Goal: Navigation & Orientation: Find specific page/section

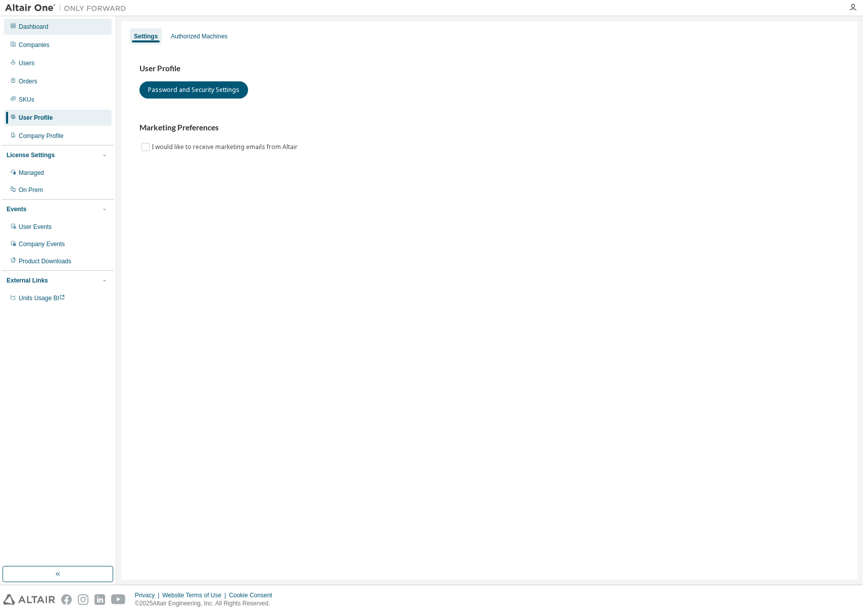
click at [35, 25] on div "Dashboard" at bounding box center [34, 27] width 30 height 8
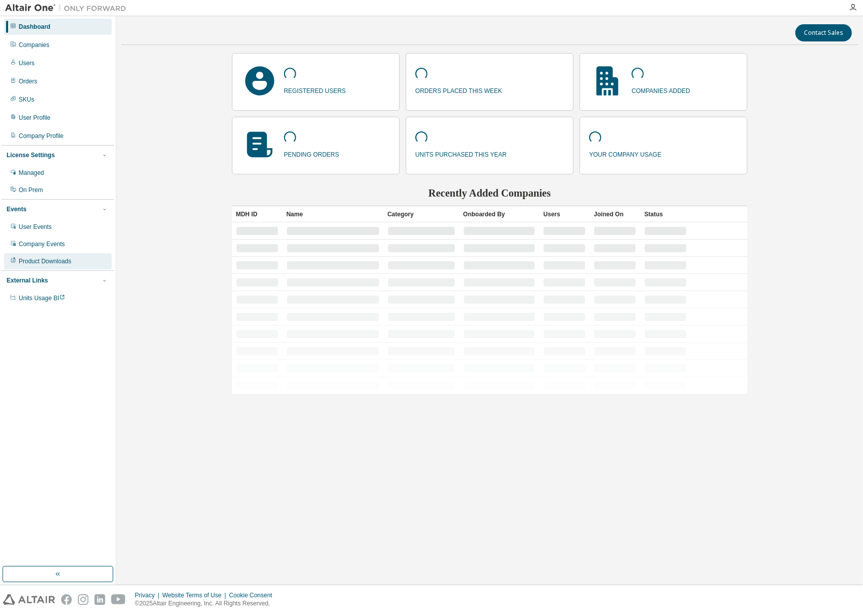
click at [34, 264] on div "Product Downloads" at bounding box center [45, 261] width 53 height 8
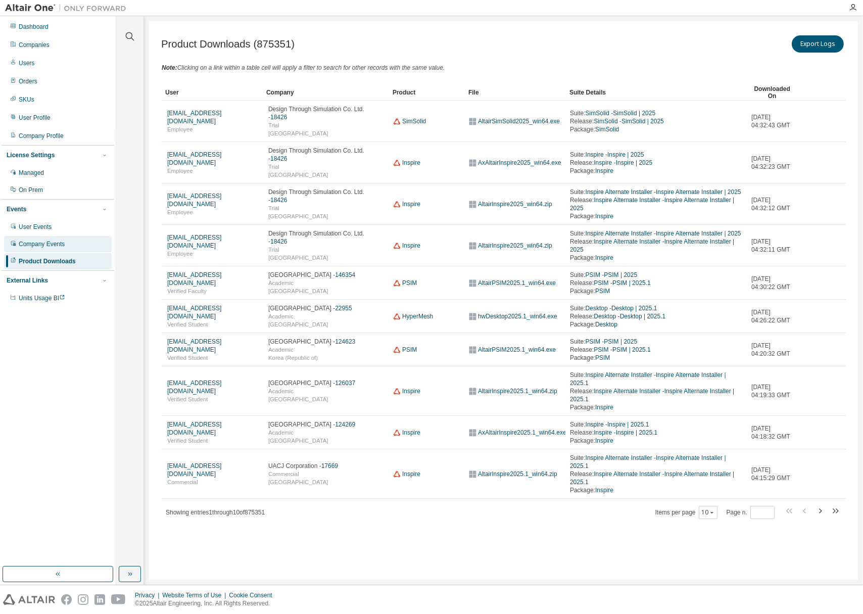
click at [30, 249] on div "Company Events" at bounding box center [58, 244] width 108 height 16
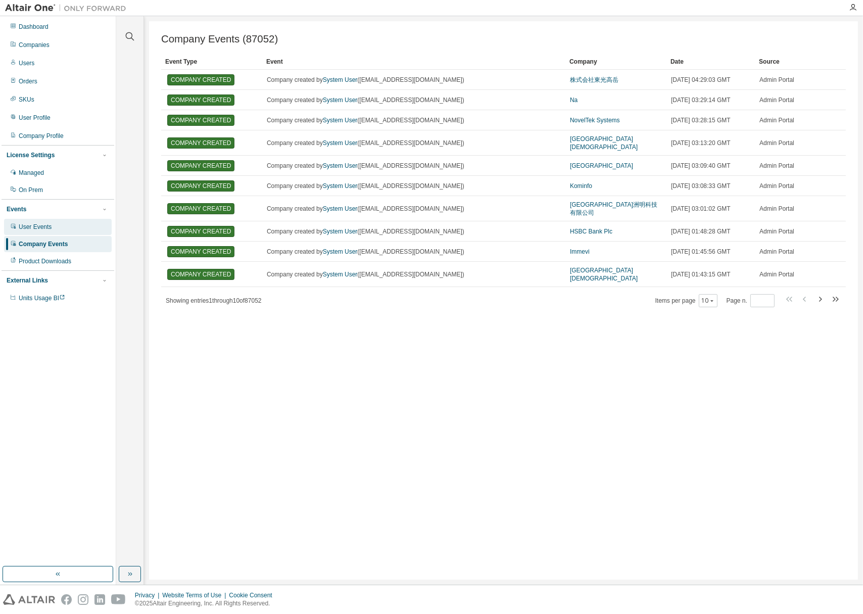
click at [22, 225] on div "User Events" at bounding box center [35, 227] width 33 height 8
